Goal: Task Accomplishment & Management: Use online tool/utility

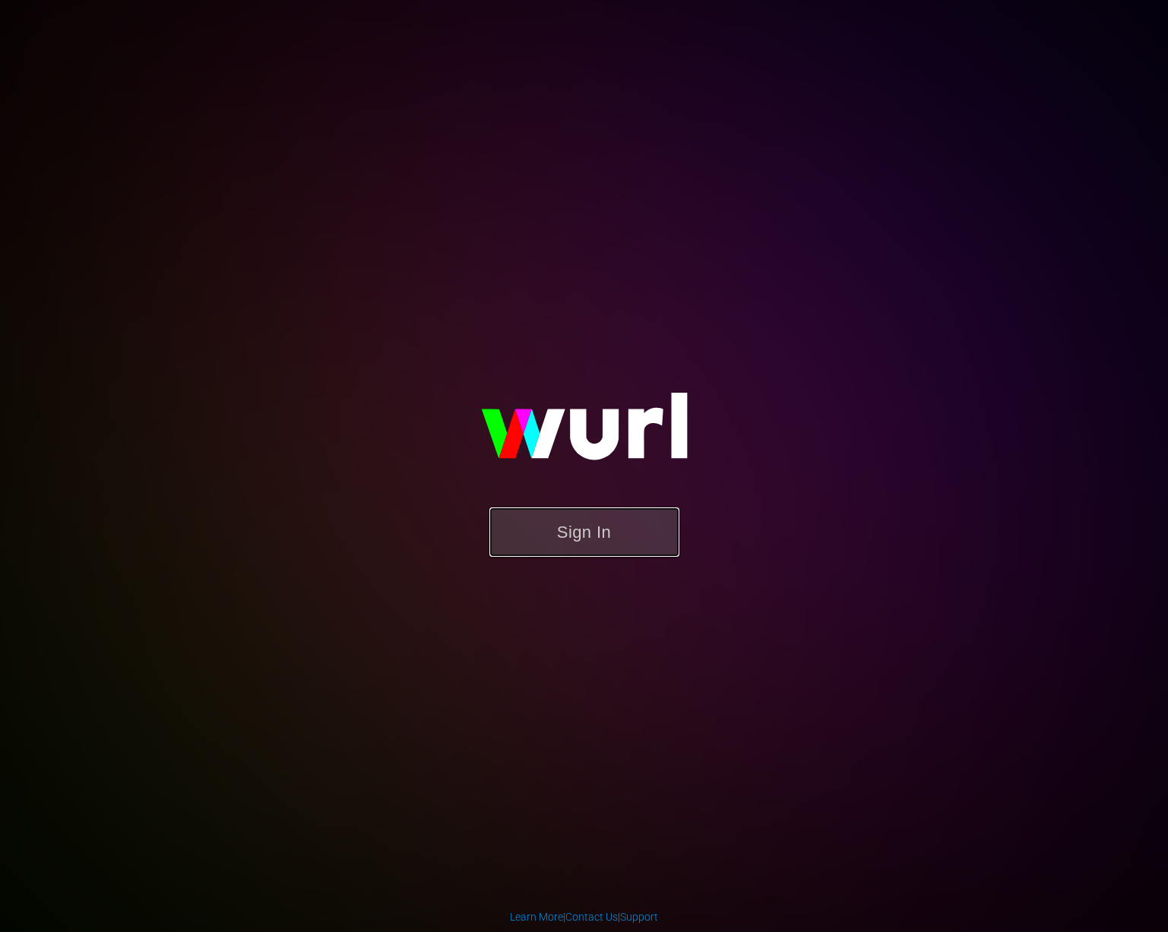
click at [609, 555] on button "Sign In" at bounding box center [584, 531] width 190 height 49
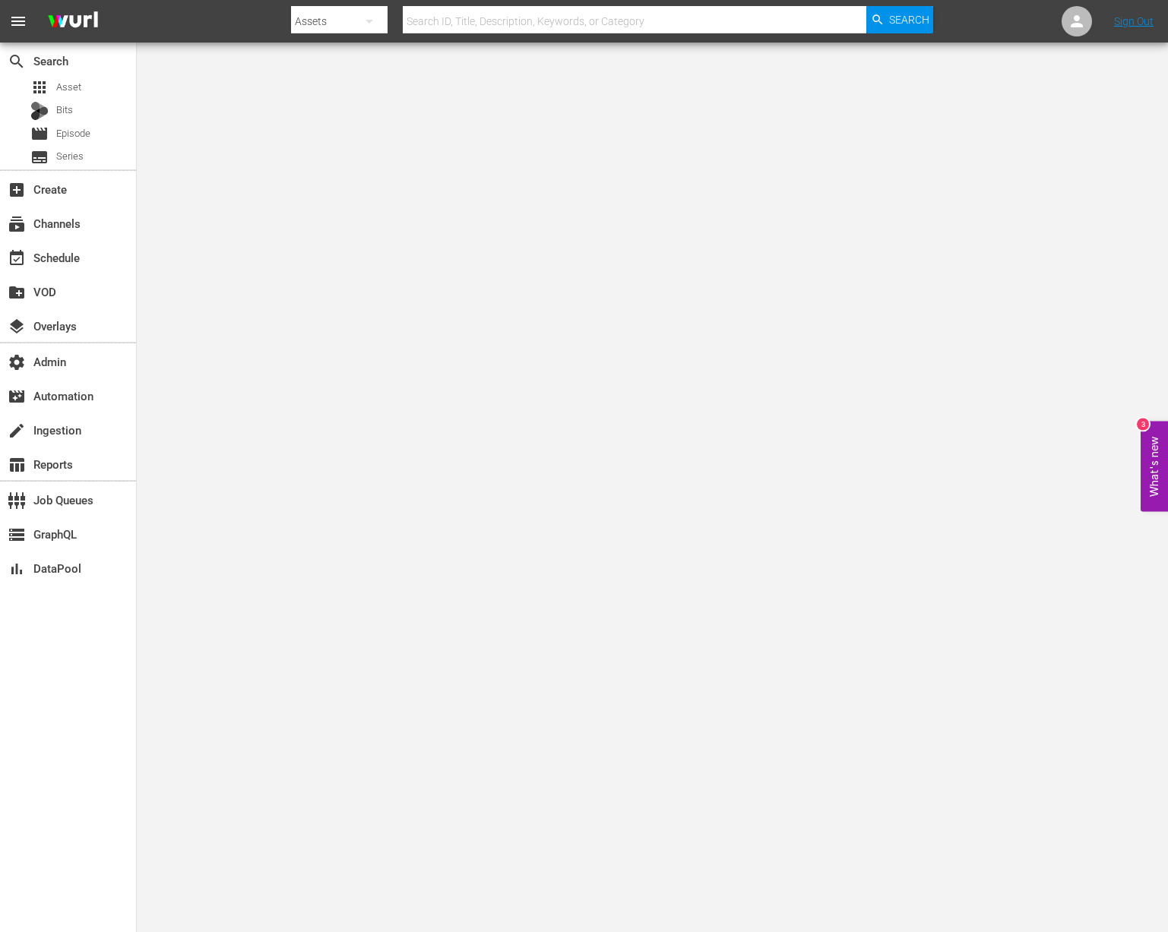
click at [375, 31] on div "button" at bounding box center [369, 25] width 18 height 27
click at [472, 25] on div "Channels Series Episodes Bits Assets" at bounding box center [584, 466] width 1168 height 932
click at [466, 18] on input "text" at bounding box center [634, 21] width 463 height 36
type input "76660359"
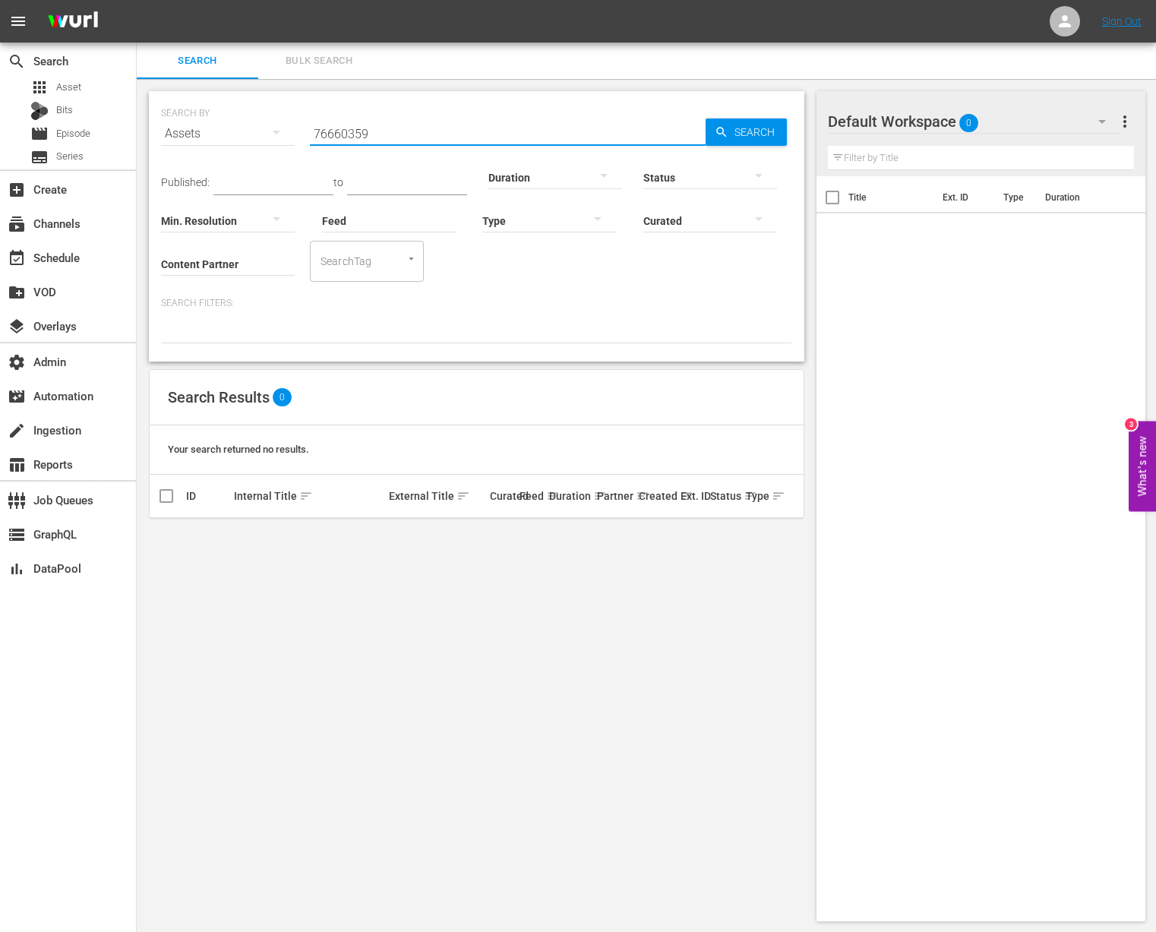
click at [368, 133] on input "76660359" at bounding box center [508, 133] width 396 height 36
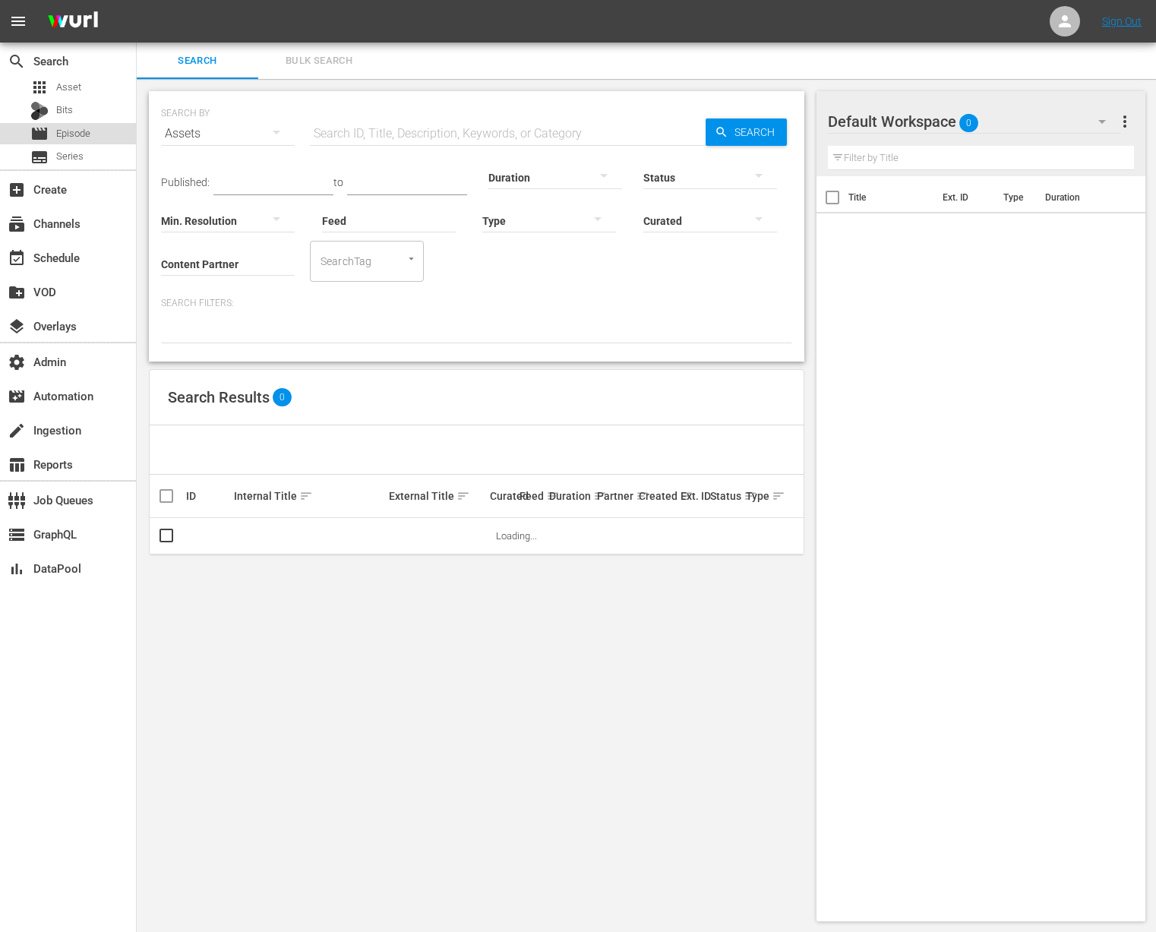
click at [105, 131] on div "movie Episode" at bounding box center [68, 133] width 136 height 21
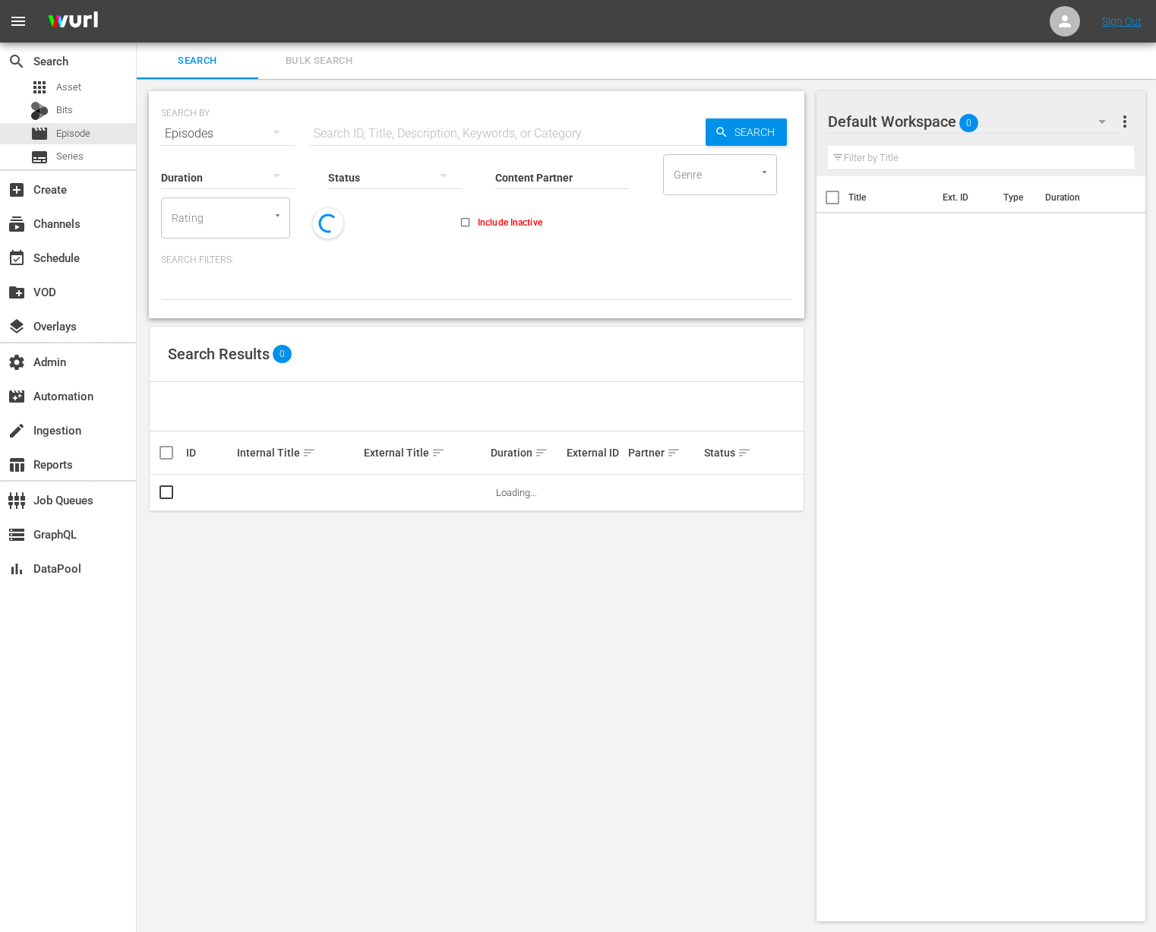
click at [410, 139] on input "text" at bounding box center [508, 133] width 396 height 36
paste input "76660359"
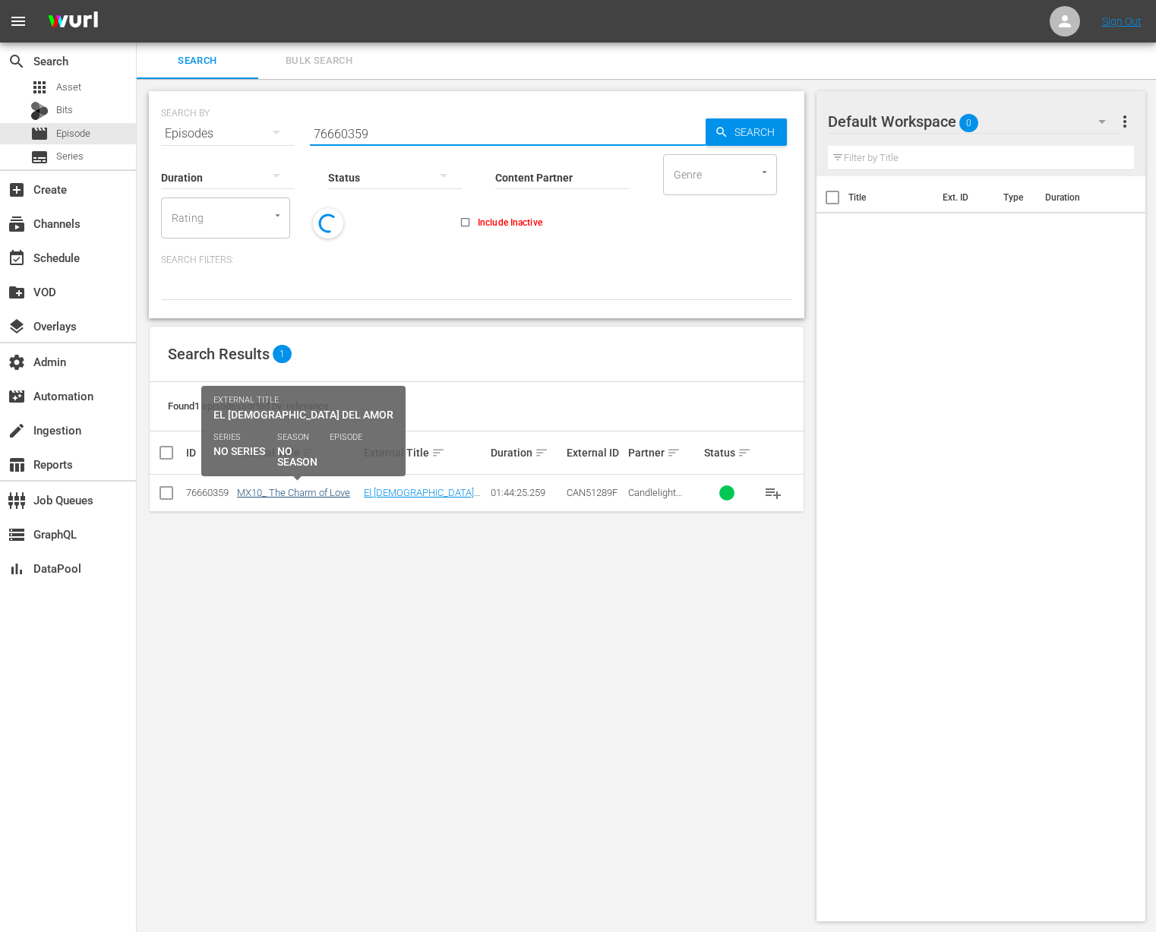
type input "76660359"
click at [320, 497] on link "MX10_ The Charm of Love" at bounding box center [293, 492] width 113 height 11
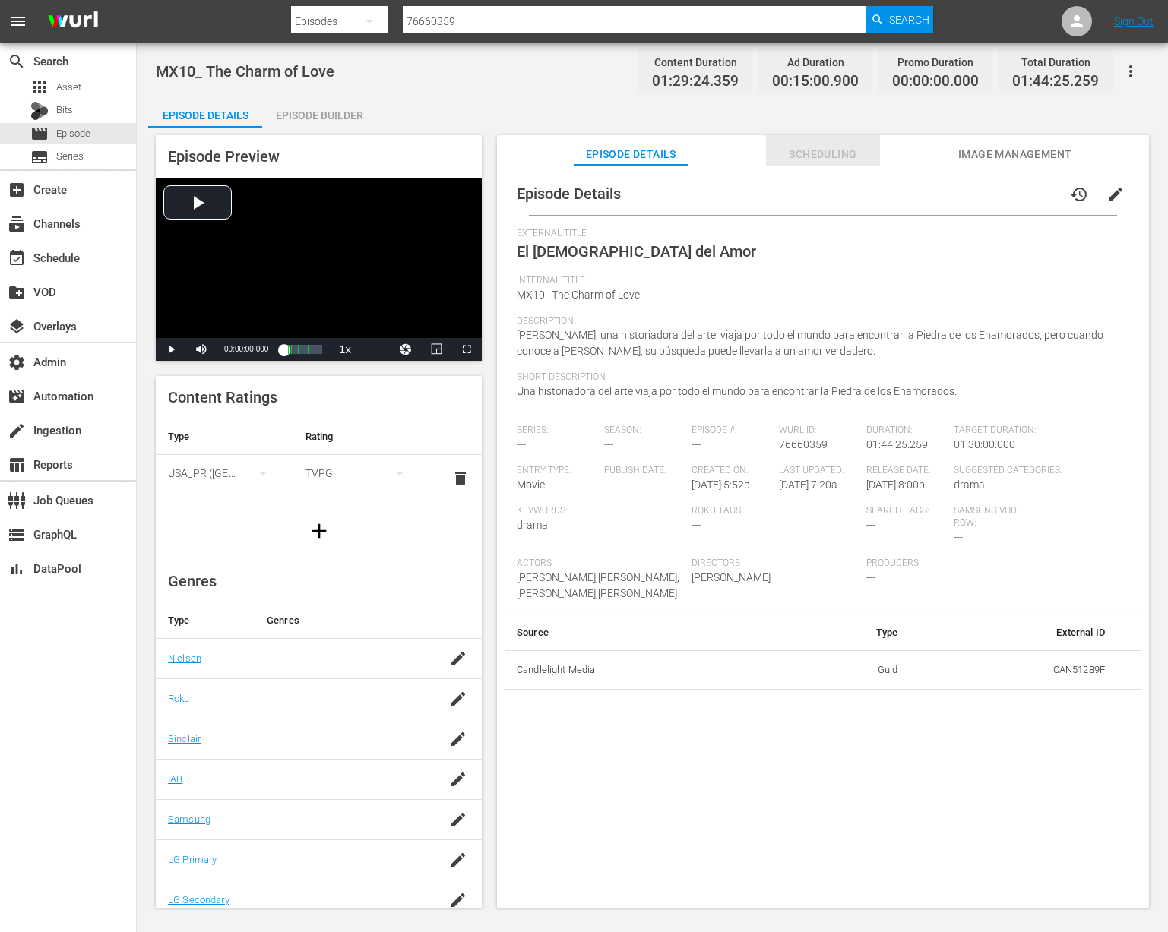
click at [804, 156] on span "Scheduling" at bounding box center [823, 154] width 114 height 19
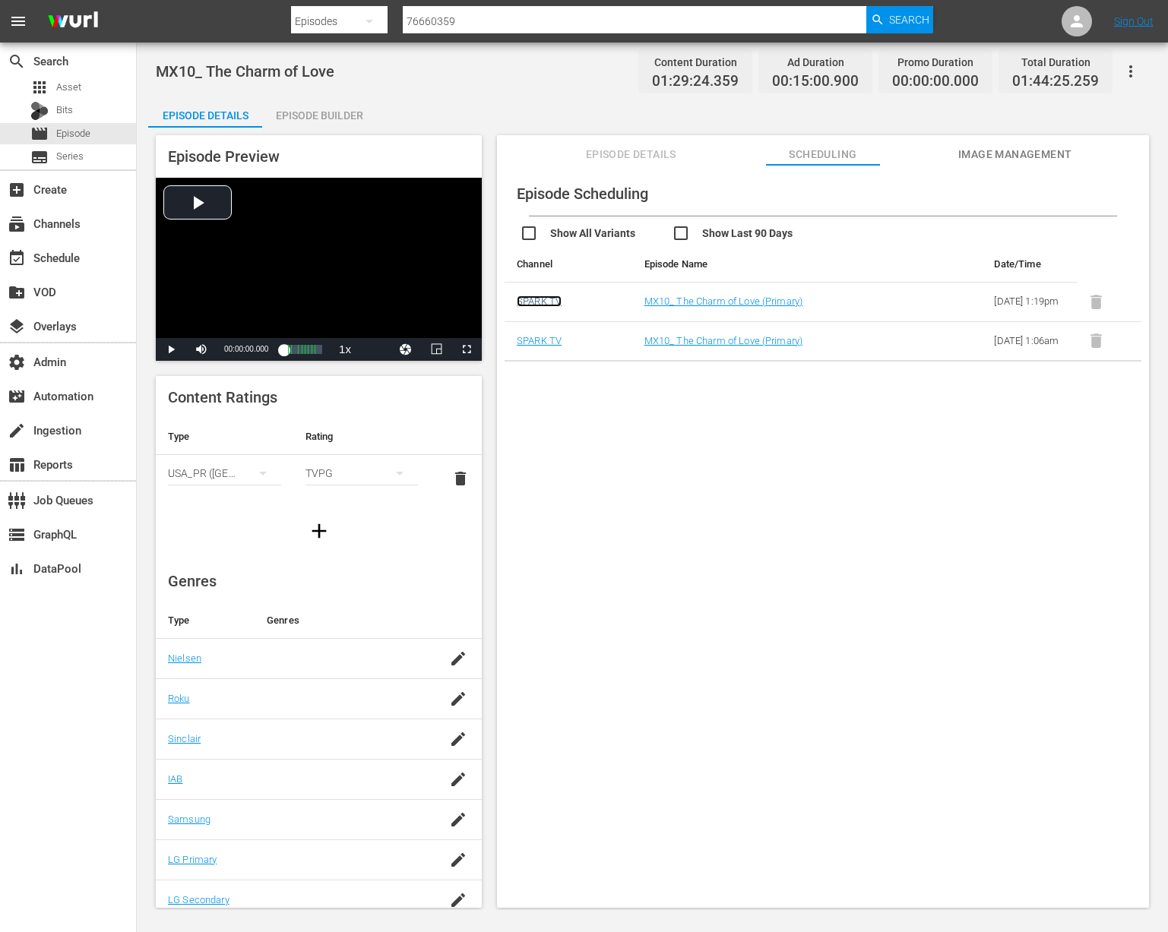
click at [551, 307] on link "SPARK TV" at bounding box center [539, 300] width 45 height 11
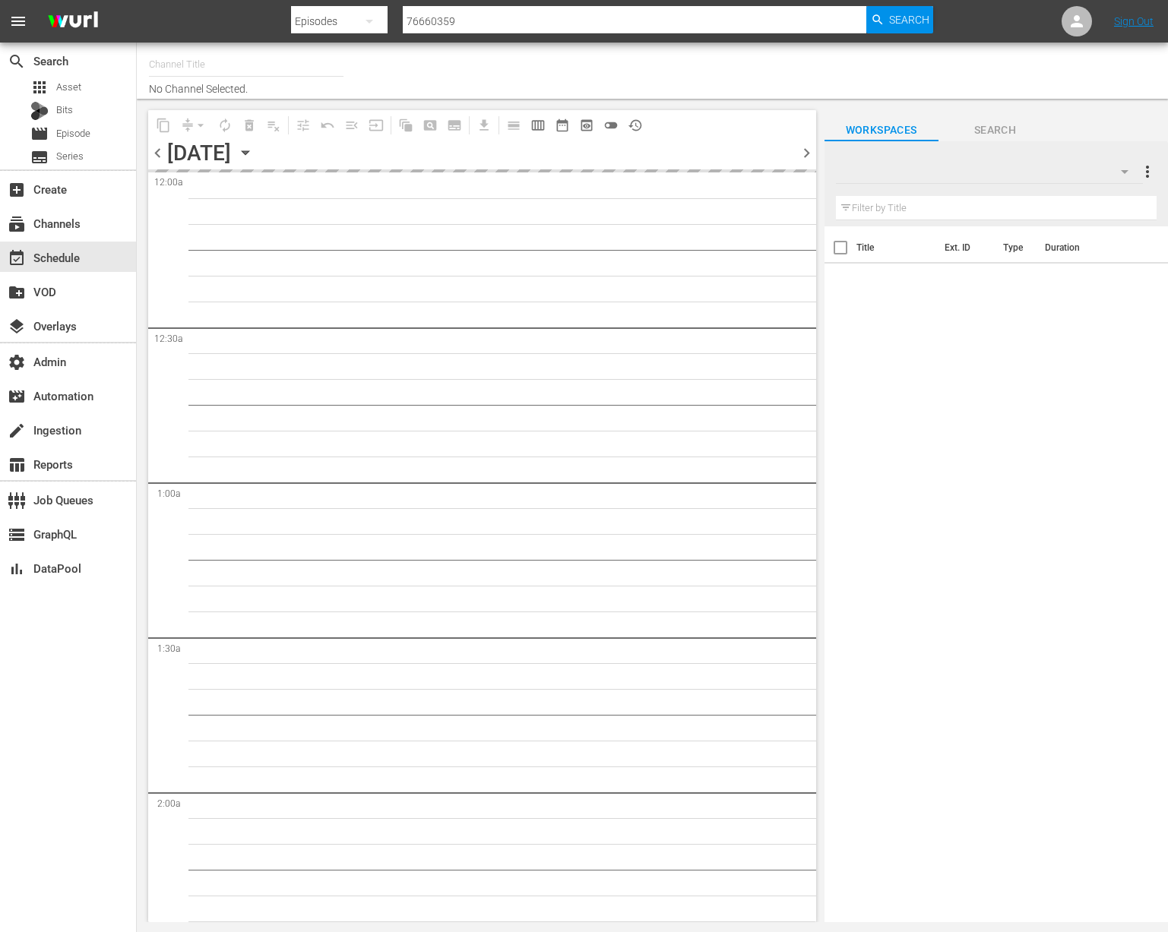
type input "Samsung-Mexico - Spark TV (987)"
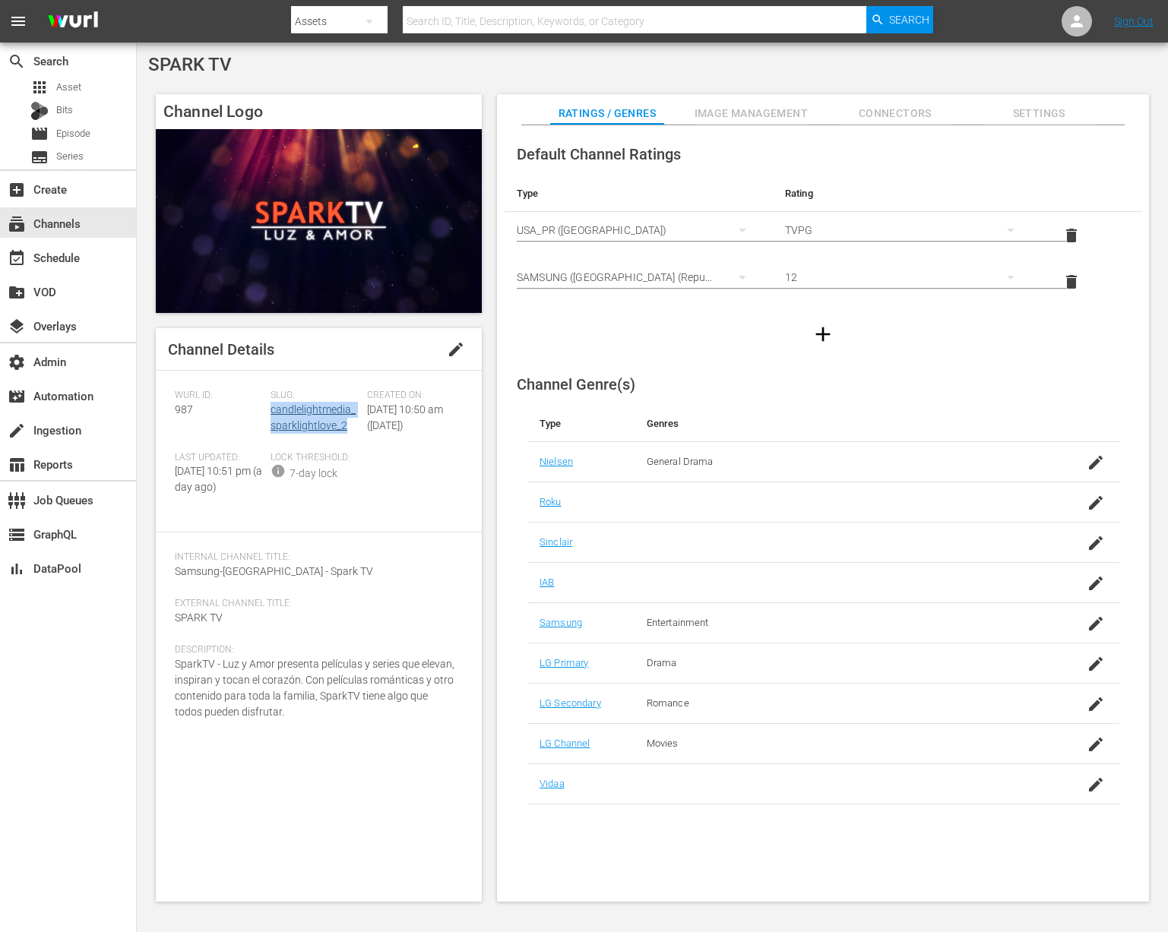
drag, startPoint x: 347, startPoint y: 431, endPoint x: 270, endPoint y: 413, distance: 79.6
click at [270, 413] on div "Slug: candlelightmedia_sparklightlove_2" at bounding box center [318, 421] width 96 height 62
copy link "candlelightmedia_sparklightlove_2"
